Goal: Task Accomplishment & Management: Use online tool/utility

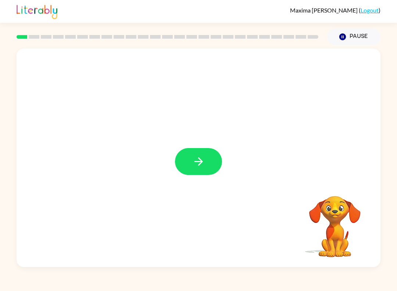
click at [201, 154] on button "button" at bounding box center [198, 161] width 47 height 27
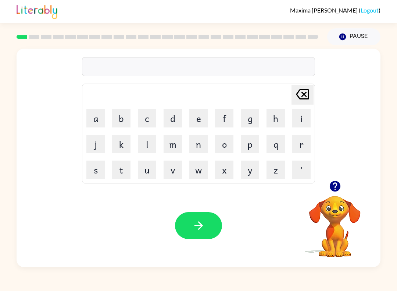
click at [270, 116] on button "h" at bounding box center [276, 118] width 18 height 18
click at [89, 120] on button "a" at bounding box center [95, 118] width 18 height 18
click at [145, 147] on button "l" at bounding box center [147, 144] width 18 height 18
click at [233, 143] on button "o" at bounding box center [224, 144] width 18 height 18
click at [191, 233] on button "button" at bounding box center [198, 225] width 47 height 27
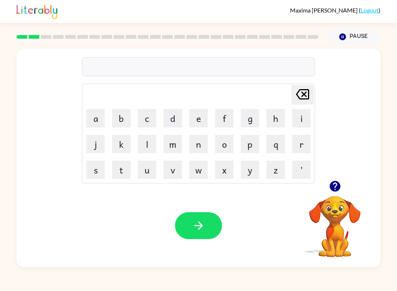
click at [339, 185] on icon "button" at bounding box center [334, 186] width 11 height 11
click at [206, 131] on table "[PERSON_NAME] last character input a b c d e f g h i j k l m n o p q r s t u v …" at bounding box center [198, 133] width 232 height 99
click at [190, 151] on button "n" at bounding box center [198, 144] width 18 height 18
click at [193, 139] on button "n" at bounding box center [198, 144] width 18 height 18
click at [302, 96] on icon at bounding box center [302, 94] width 13 height 10
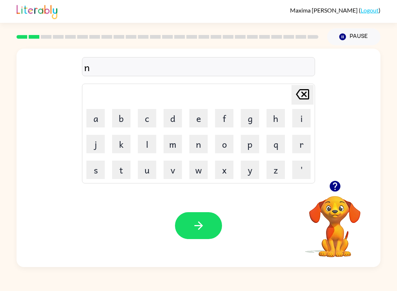
click at [302, 96] on icon "[PERSON_NAME] last character input" at bounding box center [303, 94] width 18 height 18
click at [309, 101] on icon "[PERSON_NAME] last character input" at bounding box center [303, 94] width 18 height 18
click at [230, 127] on button "f" at bounding box center [224, 118] width 18 height 18
click at [196, 118] on button "e" at bounding box center [198, 118] width 18 height 18
click at [303, 119] on button "i" at bounding box center [301, 118] width 18 height 18
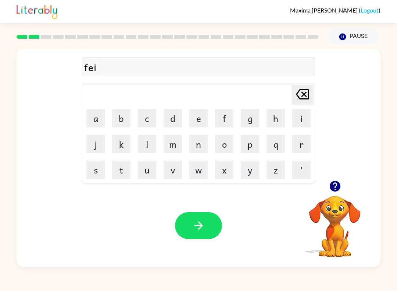
click at [118, 175] on button "t" at bounding box center [121, 169] width 18 height 18
click at [194, 218] on button "button" at bounding box center [198, 225] width 47 height 27
click at [228, 123] on button "f" at bounding box center [224, 118] width 18 height 18
click at [306, 115] on button "i" at bounding box center [301, 118] width 18 height 18
click at [280, 116] on button "h" at bounding box center [276, 118] width 18 height 18
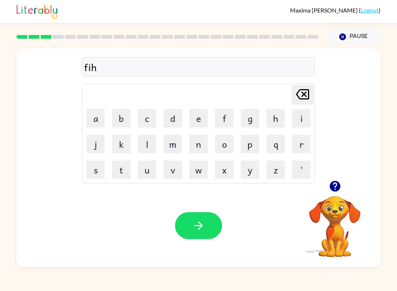
click at [209, 227] on button "button" at bounding box center [198, 225] width 47 height 27
click at [89, 178] on button "s" at bounding box center [95, 169] width 18 height 18
click at [144, 148] on button "l" at bounding box center [147, 144] width 18 height 18
click at [224, 142] on button "o" at bounding box center [224, 144] width 18 height 18
click at [153, 174] on button "u" at bounding box center [147, 169] width 18 height 18
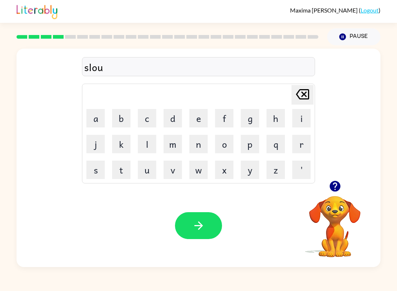
click at [117, 172] on button "t" at bounding box center [121, 169] width 18 height 18
click at [199, 216] on button "button" at bounding box center [198, 225] width 47 height 27
click at [89, 171] on button "s" at bounding box center [95, 169] width 18 height 18
click at [123, 143] on button "k" at bounding box center [121, 144] width 18 height 18
click at [93, 126] on button "a" at bounding box center [95, 118] width 18 height 18
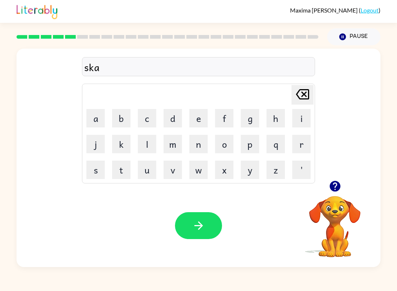
click at [294, 125] on button "i" at bounding box center [301, 118] width 18 height 18
click at [204, 223] on icon "button" at bounding box center [198, 225] width 13 height 13
click at [95, 177] on button "s" at bounding box center [95, 169] width 18 height 18
click at [302, 146] on button "r" at bounding box center [301, 144] width 18 height 18
click at [310, 110] on button "i" at bounding box center [301, 118] width 18 height 18
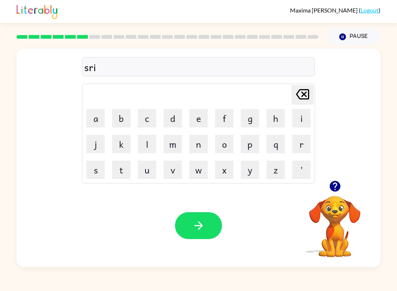
click at [201, 222] on icon "button" at bounding box center [198, 225] width 13 height 13
click at [146, 142] on button "l" at bounding box center [147, 144] width 18 height 18
click at [199, 118] on button "e" at bounding box center [198, 118] width 18 height 18
click at [257, 146] on button "p" at bounding box center [250, 144] width 18 height 18
click at [187, 229] on button "button" at bounding box center [198, 225] width 47 height 27
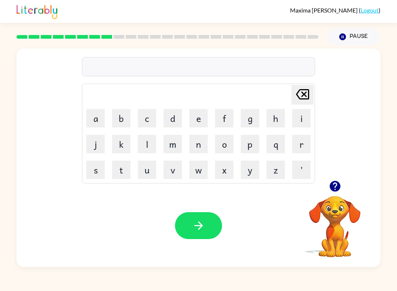
click at [95, 169] on button "s" at bounding box center [95, 169] width 18 height 18
click at [303, 120] on button "i" at bounding box center [301, 118] width 18 height 18
click at [121, 144] on button "k" at bounding box center [121, 144] width 18 height 18
click at [199, 225] on icon "button" at bounding box center [198, 225] width 13 height 13
click at [95, 175] on button "s" at bounding box center [95, 169] width 18 height 18
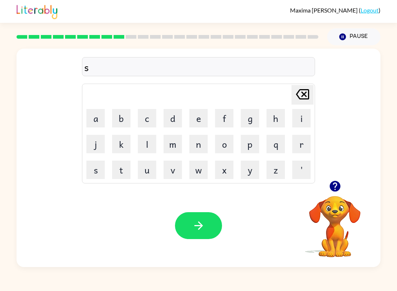
click at [303, 119] on button "i" at bounding box center [301, 118] width 18 height 18
click at [307, 119] on button "i" at bounding box center [301, 118] width 18 height 18
click at [201, 229] on icon "button" at bounding box center [198, 225] width 13 height 13
click at [98, 176] on button "s" at bounding box center [95, 169] width 18 height 18
click at [152, 145] on button "l" at bounding box center [147, 144] width 18 height 18
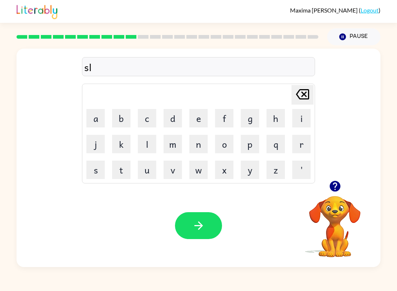
click at [198, 119] on button "e" at bounding box center [198, 118] width 18 height 18
click at [252, 143] on button "p" at bounding box center [250, 144] width 18 height 18
click at [119, 171] on button "t" at bounding box center [121, 169] width 18 height 18
click at [199, 226] on icon "button" at bounding box center [198, 225] width 8 height 8
click at [173, 123] on button "d" at bounding box center [173, 118] width 18 height 18
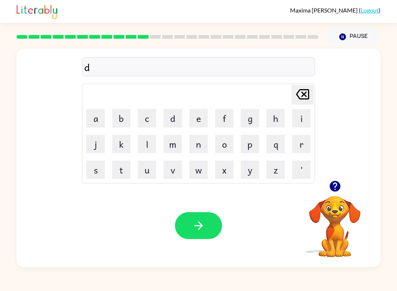
click at [299, 120] on button "i" at bounding box center [301, 118] width 18 height 18
click at [267, 122] on button "h" at bounding box center [276, 118] width 18 height 18
click at [97, 120] on button "a" at bounding box center [95, 118] width 18 height 18
click at [299, 117] on button "i" at bounding box center [301, 118] width 18 height 18
click at [205, 147] on button "n" at bounding box center [198, 144] width 18 height 18
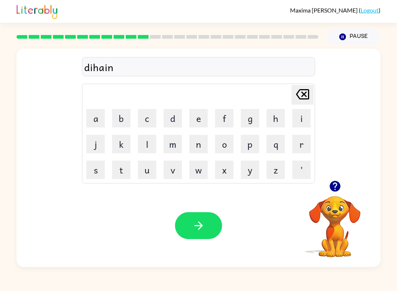
click at [203, 222] on icon "button" at bounding box center [198, 225] width 13 height 13
click at [93, 176] on button "s" at bounding box center [95, 169] width 18 height 18
click at [116, 166] on button "t" at bounding box center [121, 169] width 18 height 18
click at [93, 122] on button "a" at bounding box center [95, 118] width 18 height 18
click at [303, 120] on button "i" at bounding box center [301, 118] width 18 height 18
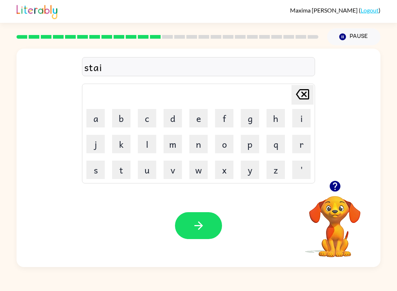
click at [125, 171] on button "t" at bounding box center [121, 169] width 18 height 18
click at [201, 227] on icon "button" at bounding box center [198, 225] width 8 height 8
click at [250, 145] on button "p" at bounding box center [250, 144] width 18 height 18
click at [307, 114] on button "i" at bounding box center [301, 118] width 18 height 18
click at [198, 148] on button "n" at bounding box center [198, 144] width 18 height 18
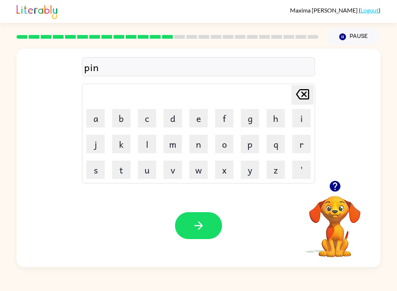
click at [122, 143] on button "k" at bounding box center [121, 144] width 18 height 18
click at [192, 209] on div "Your browser must support playing .mp4 files to use Literably. Please try using…" at bounding box center [199, 225] width 364 height 83
click at [197, 227] on icon "button" at bounding box center [198, 225] width 13 height 13
click at [296, 142] on button "r" at bounding box center [301, 144] width 18 height 18
click at [199, 120] on button "e" at bounding box center [198, 118] width 18 height 18
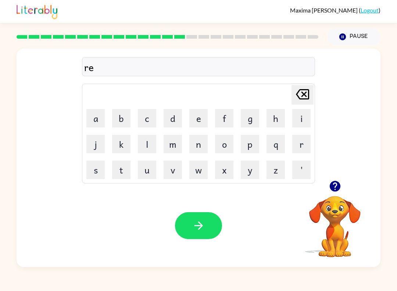
click at [92, 168] on button "s" at bounding box center [95, 169] width 18 height 18
click at [305, 117] on button "i" at bounding box center [301, 118] width 18 height 18
click at [118, 169] on button "t" at bounding box center [121, 169] width 18 height 18
click at [202, 117] on button "e" at bounding box center [198, 118] width 18 height 18
click at [119, 178] on button "t" at bounding box center [121, 169] width 18 height 18
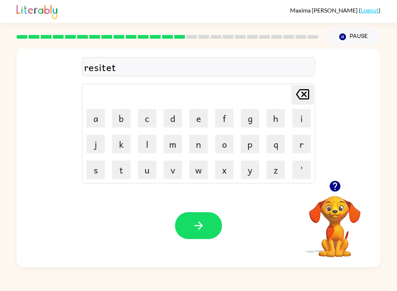
click at [116, 144] on button "k" at bounding box center [121, 144] width 18 height 18
click at [207, 237] on button "button" at bounding box center [198, 225] width 47 height 27
click at [174, 120] on button "d" at bounding box center [173, 118] width 18 height 18
click at [302, 117] on button "i" at bounding box center [301, 118] width 18 height 18
click at [175, 142] on button "m" at bounding box center [173, 144] width 18 height 18
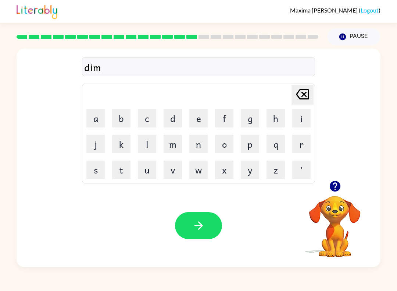
click at [98, 119] on button "a" at bounding box center [95, 118] width 18 height 18
click at [120, 121] on button "b" at bounding box center [121, 118] width 18 height 18
click at [201, 215] on button "button" at bounding box center [198, 225] width 47 height 27
click at [300, 146] on button "r" at bounding box center [301, 144] width 18 height 18
click at [96, 118] on button "a" at bounding box center [95, 118] width 18 height 18
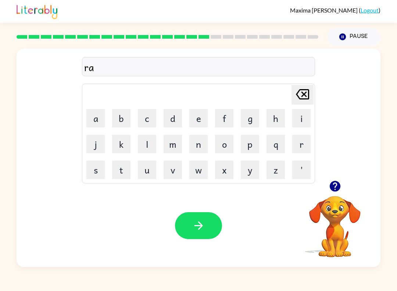
click at [128, 115] on button "b" at bounding box center [121, 118] width 18 height 18
click at [198, 215] on button "button" at bounding box center [198, 225] width 47 height 27
click at [245, 144] on button "p" at bounding box center [250, 144] width 18 height 18
click at [296, 117] on button "i" at bounding box center [301, 118] width 18 height 18
click at [149, 144] on button "l" at bounding box center [147, 144] width 18 height 18
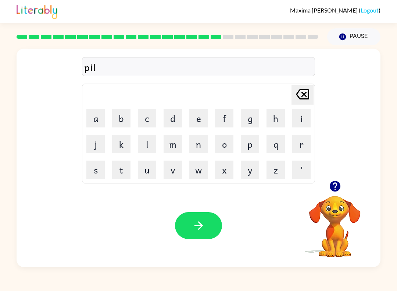
click at [222, 143] on button "o" at bounding box center [224, 144] width 18 height 18
click at [154, 173] on button "u" at bounding box center [147, 169] width 18 height 18
click at [209, 224] on button "button" at bounding box center [198, 225] width 47 height 27
click at [201, 170] on button "w" at bounding box center [198, 169] width 18 height 18
click at [198, 117] on button "e" at bounding box center [198, 118] width 18 height 18
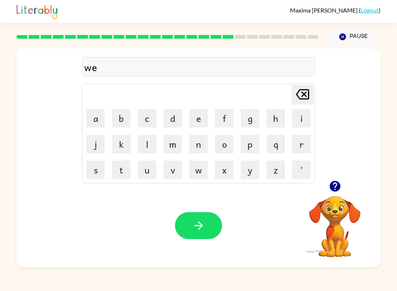
click at [125, 171] on button "t" at bounding box center [121, 169] width 18 height 18
click at [198, 229] on icon "button" at bounding box center [198, 225] width 8 height 8
click at [278, 117] on button "h" at bounding box center [276, 118] width 18 height 18
click at [222, 148] on button "o" at bounding box center [224, 144] width 18 height 18
click at [247, 116] on button "g" at bounding box center [250, 118] width 18 height 18
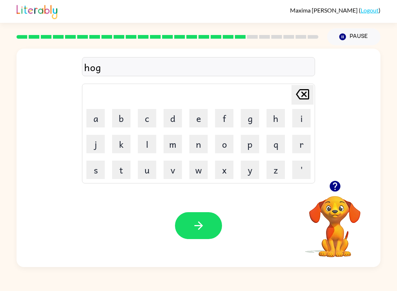
click at [204, 219] on button "button" at bounding box center [198, 225] width 47 height 27
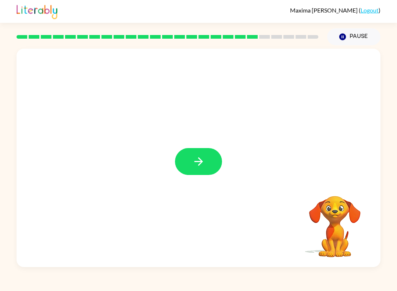
click at [201, 174] on button "button" at bounding box center [198, 161] width 47 height 27
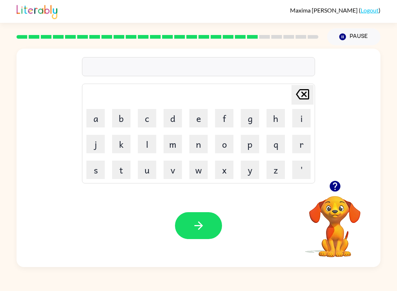
click at [226, 111] on button "f" at bounding box center [224, 118] width 18 height 18
click at [197, 119] on button "e" at bounding box center [198, 118] width 18 height 18
click at [129, 118] on button "b" at bounding box center [121, 118] width 18 height 18
click at [201, 222] on icon "button" at bounding box center [198, 225] width 13 height 13
click at [219, 114] on button "f" at bounding box center [224, 118] width 18 height 18
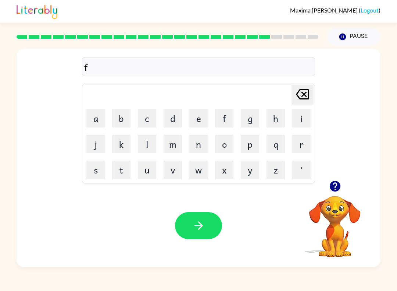
click at [147, 149] on button "l" at bounding box center [147, 144] width 18 height 18
click at [206, 116] on button "e" at bounding box center [198, 118] width 18 height 18
click at [126, 121] on button "b" at bounding box center [121, 118] width 18 height 18
click at [206, 232] on button "button" at bounding box center [198, 225] width 47 height 27
click at [338, 185] on icon "button" at bounding box center [334, 186] width 11 height 11
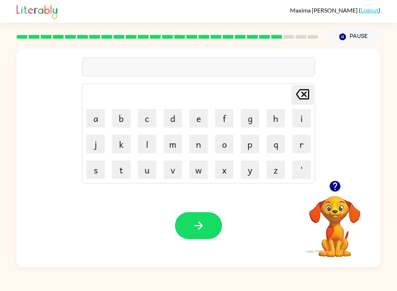
click at [100, 168] on button "s" at bounding box center [95, 169] width 18 height 18
click at [273, 146] on button "q" at bounding box center [276, 144] width 18 height 18
click at [302, 92] on icon "[PERSON_NAME] last character input" at bounding box center [303, 94] width 18 height 18
click at [253, 143] on button "p" at bounding box center [250, 144] width 18 height 18
click at [156, 135] on button "l" at bounding box center [147, 144] width 18 height 18
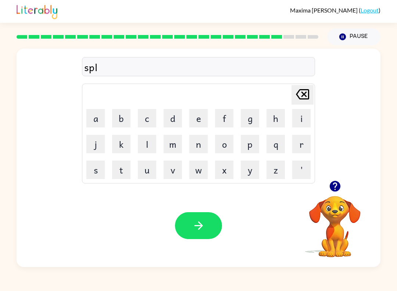
click at [303, 123] on button "i" at bounding box center [301, 118] width 18 height 18
click at [207, 142] on button "n" at bounding box center [198, 144] width 18 height 18
click at [208, 217] on button "button" at bounding box center [198, 225] width 47 height 27
click at [249, 148] on button "p" at bounding box center [250, 144] width 18 height 18
click at [300, 95] on icon "[PERSON_NAME] last character input" at bounding box center [303, 94] width 18 height 18
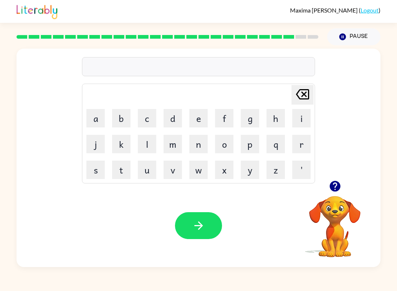
click at [92, 169] on button "s" at bounding box center [95, 169] width 18 height 18
click at [249, 146] on button "p" at bounding box center [250, 144] width 18 height 18
click at [153, 147] on button "l" at bounding box center [147, 144] width 18 height 18
click at [227, 149] on button "o" at bounding box center [224, 144] width 18 height 18
click at [304, 146] on button "r" at bounding box center [301, 144] width 18 height 18
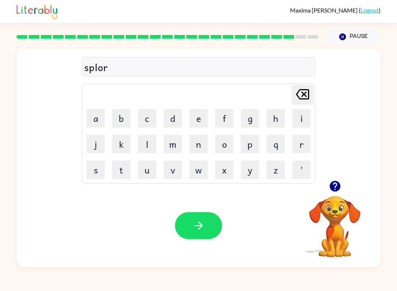
click at [180, 223] on button "button" at bounding box center [198, 225] width 47 height 27
click at [248, 149] on button "p" at bounding box center [250, 144] width 18 height 18
click at [89, 168] on button "s" at bounding box center [95, 169] width 18 height 18
click at [97, 118] on button "a" at bounding box center [95, 118] width 18 height 18
click at [104, 171] on button "s" at bounding box center [95, 169] width 18 height 18
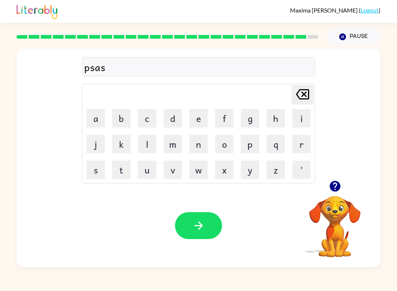
click at [128, 167] on button "t" at bounding box center [121, 169] width 18 height 18
click at [195, 225] on icon "button" at bounding box center [198, 225] width 13 height 13
